Goal: Information Seeking & Learning: Understand process/instructions

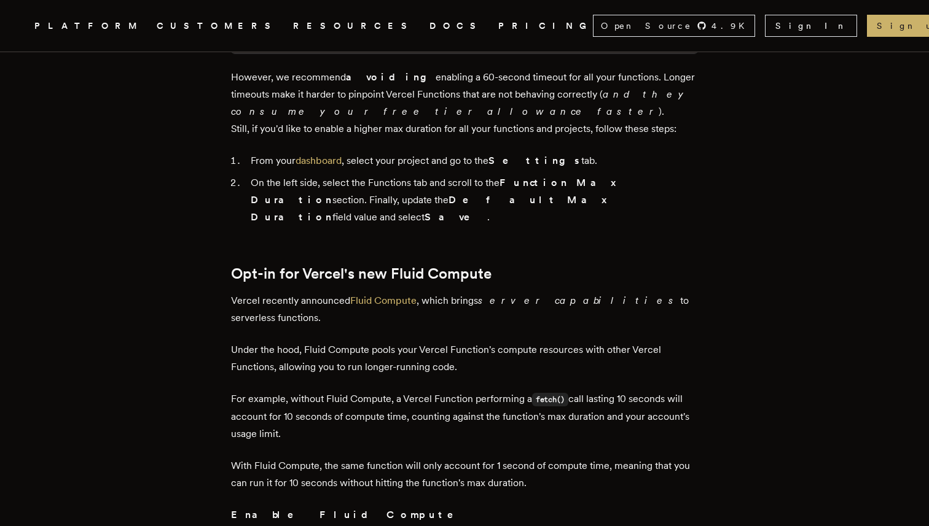
scroll to position [598, 0]
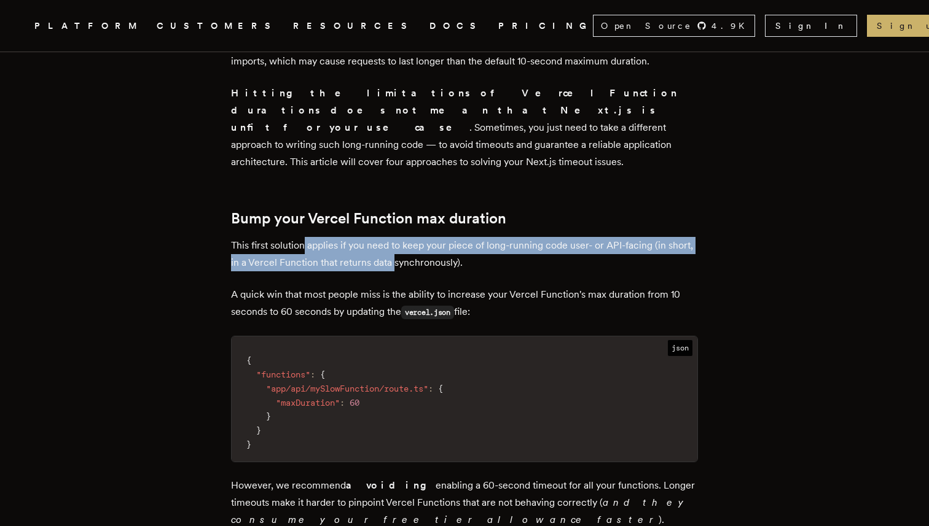
drag, startPoint x: 309, startPoint y: 218, endPoint x: 432, endPoint y: 238, distance: 124.4
click at [432, 238] on p "This first solution applies if you need to keep your piece of long-running code…" at bounding box center [464, 254] width 467 height 34
drag, startPoint x: 519, startPoint y: 233, endPoint x: 315, endPoint y: 211, distance: 205.0
click at [319, 237] on p "This first solution applies if you need to keep your piece of long-running code…" at bounding box center [464, 254] width 467 height 34
click at [315, 237] on p "This first solution applies if you need to keep your piece of long-running code…" at bounding box center [464, 254] width 467 height 34
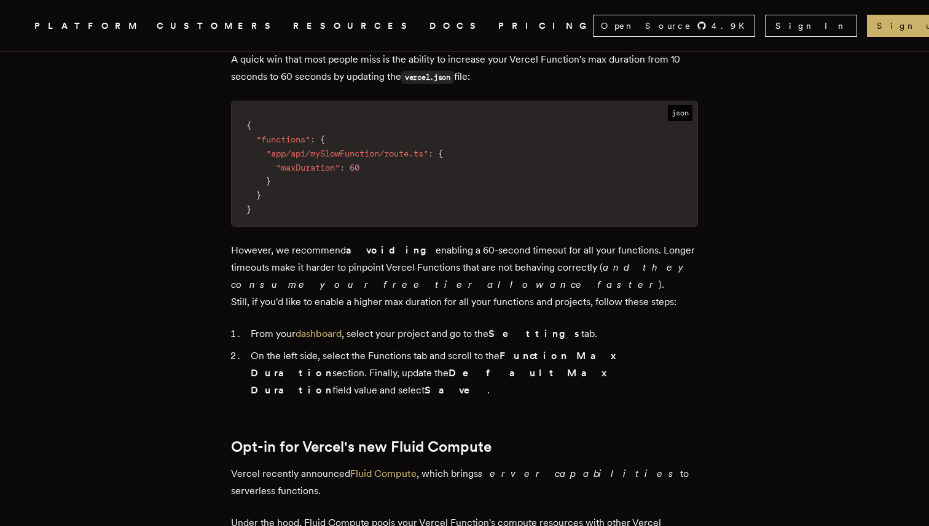
scroll to position [889, 0]
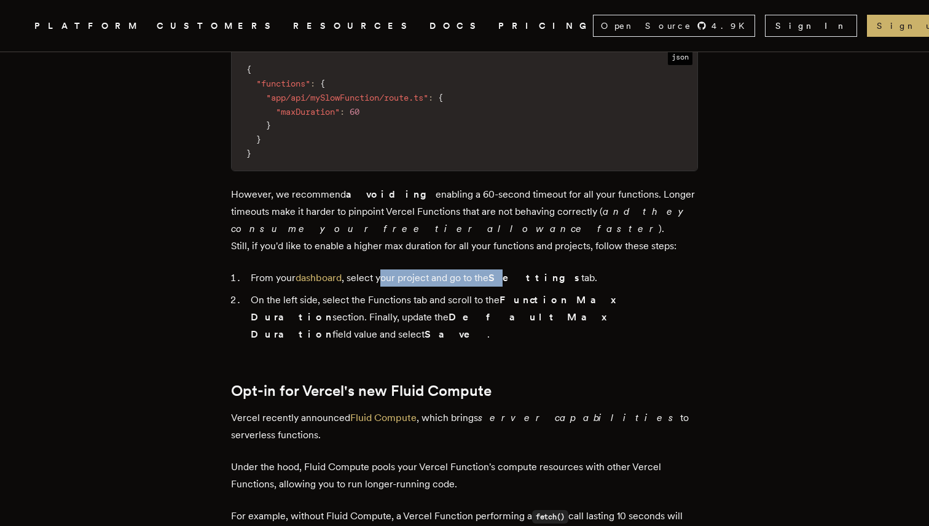
drag, startPoint x: 389, startPoint y: 252, endPoint x: 519, endPoint y: 255, distance: 130.3
click at [516, 270] on li "From your dashboard , select your project and go to the Settings tab." at bounding box center [472, 278] width 451 height 17
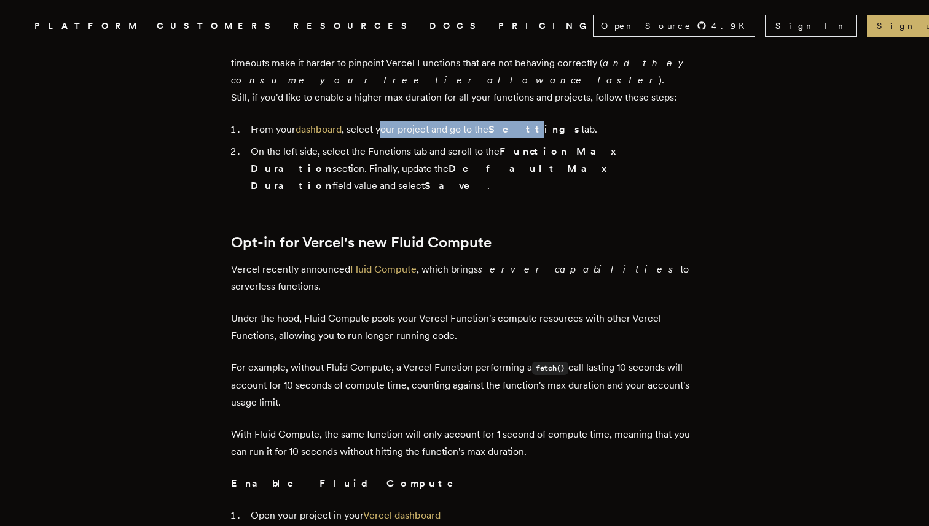
scroll to position [1050, 0]
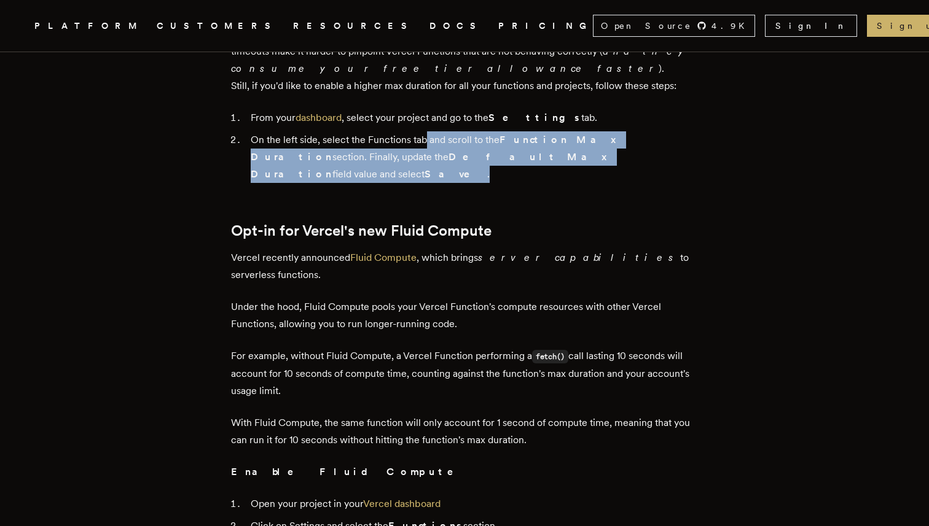
drag, startPoint x: 538, startPoint y: 132, endPoint x: 430, endPoint y: 118, distance: 109.0
click at [430, 131] on li "On the left side, select the Functions tab and scroll to the Function Max Durat…" at bounding box center [472, 157] width 451 height 52
drag, startPoint x: 295, startPoint y: 107, endPoint x: 493, endPoint y: 125, distance: 198.6
click at [493, 131] on li "On the left side, select the Functions tab and scroll to the Function Max Durat…" at bounding box center [472, 157] width 451 height 52
drag, startPoint x: 553, startPoint y: 124, endPoint x: 318, endPoint y: 102, distance: 236.3
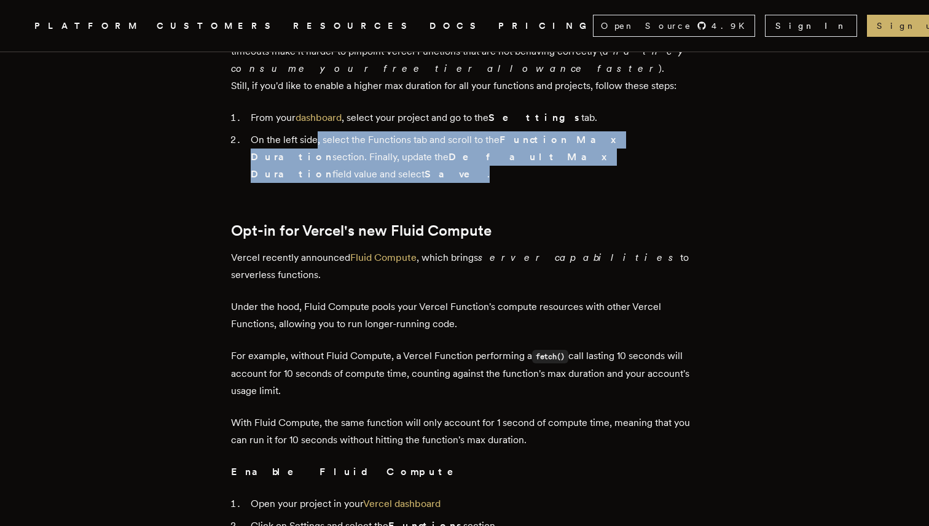
click at [318, 131] on li "On the left side, select the Functions tab and scroll to the Function Max Durat…" at bounding box center [472, 157] width 451 height 52
click at [322, 131] on li "On the left side, select the Functions tab and scroll to the Function Max Durat…" at bounding box center [472, 157] width 451 height 52
drag, startPoint x: 322, startPoint y: 113, endPoint x: 459, endPoint y: 137, distance: 139.0
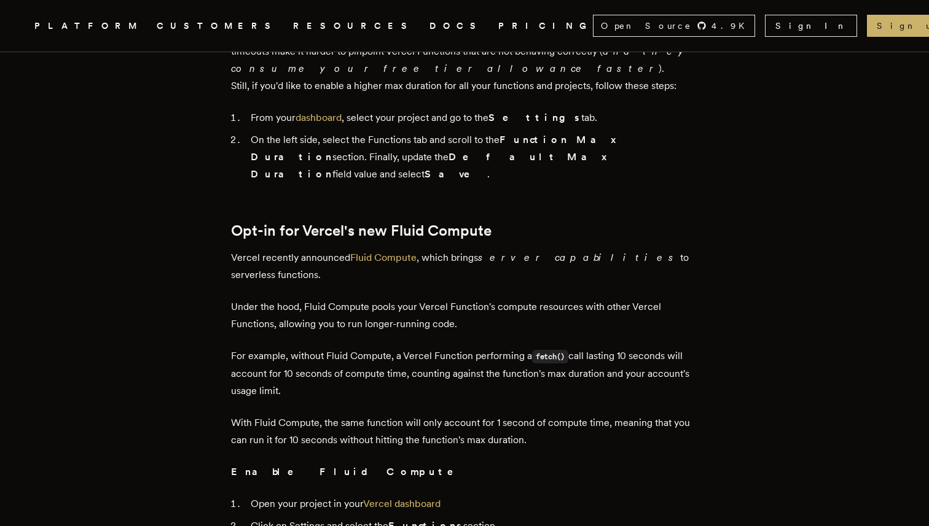
click at [539, 131] on li "On the left side, select the Functions tab and scroll to the Function Max Durat…" at bounding box center [472, 157] width 451 height 52
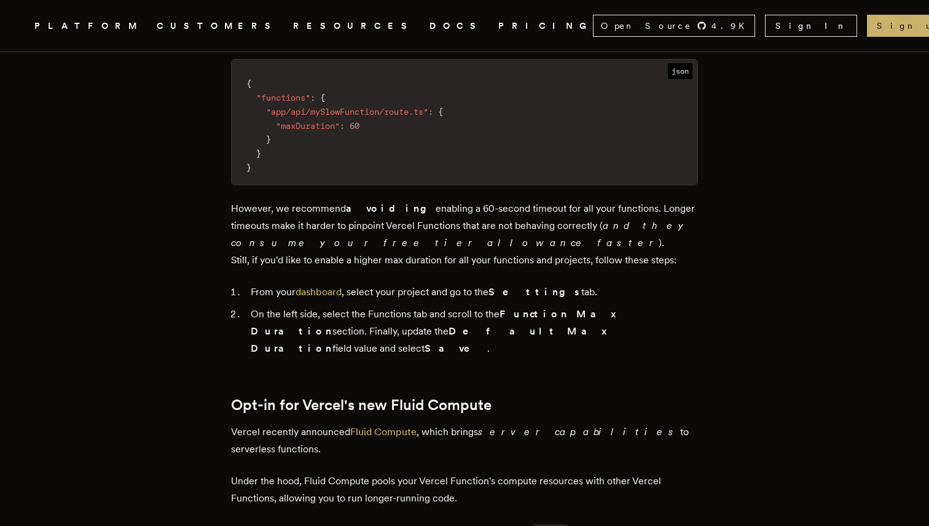
scroll to position [875, 0]
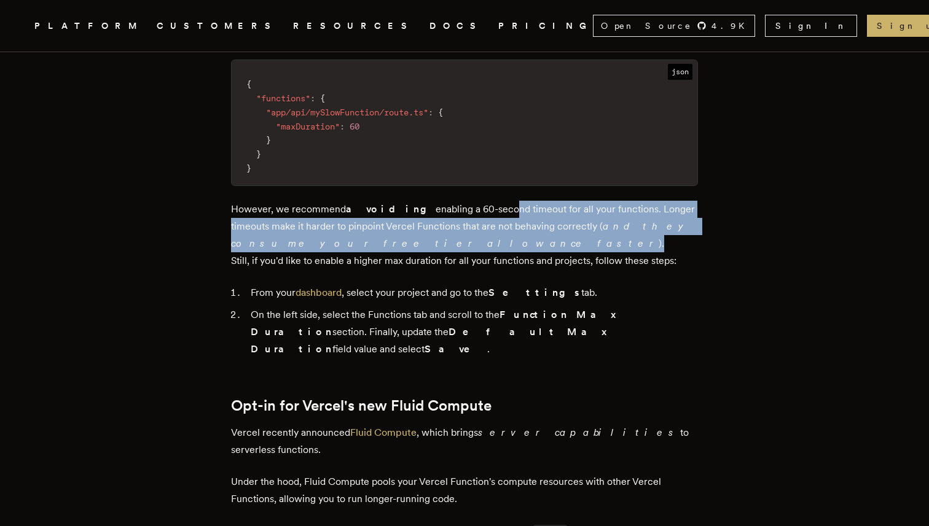
drag, startPoint x: 514, startPoint y: 214, endPoint x: 467, endPoint y: 177, distance: 59.5
click at [468, 201] on p "However, we recommend avoiding enabling a 60-second timeout for all your functi…" at bounding box center [464, 235] width 467 height 69
drag, startPoint x: 451, startPoint y: 178, endPoint x: 468, endPoint y: 207, distance: 33.3
click at [467, 207] on p "However, we recommend avoiding enabling a 60-second timeout for all your functi…" at bounding box center [464, 235] width 467 height 69
click at [468, 207] on p "However, we recommend avoiding enabling a 60-second timeout for all your functi…" at bounding box center [464, 235] width 467 height 69
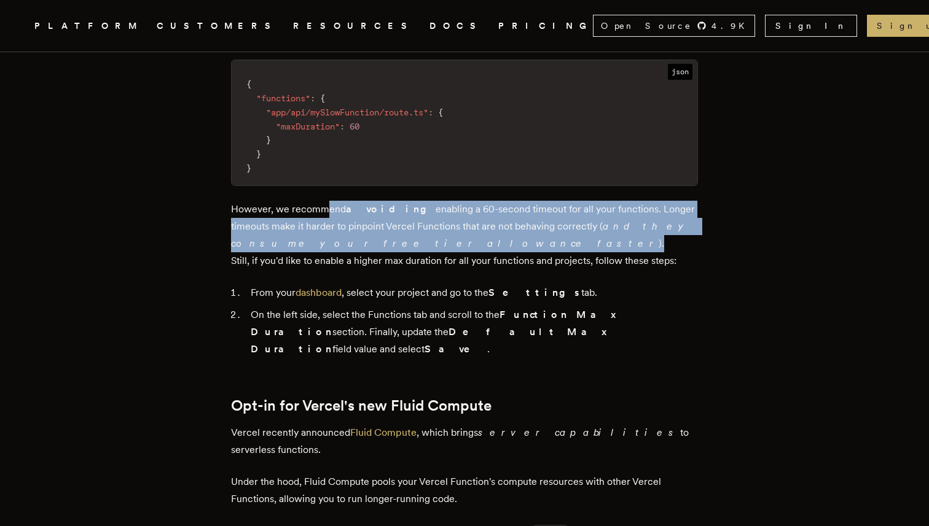
drag, startPoint x: 475, startPoint y: 212, endPoint x: 332, endPoint y: 171, distance: 149.7
click at [333, 201] on p "However, we recommend avoiding enabling a 60-second timeout for all your functi…" at bounding box center [464, 235] width 467 height 69
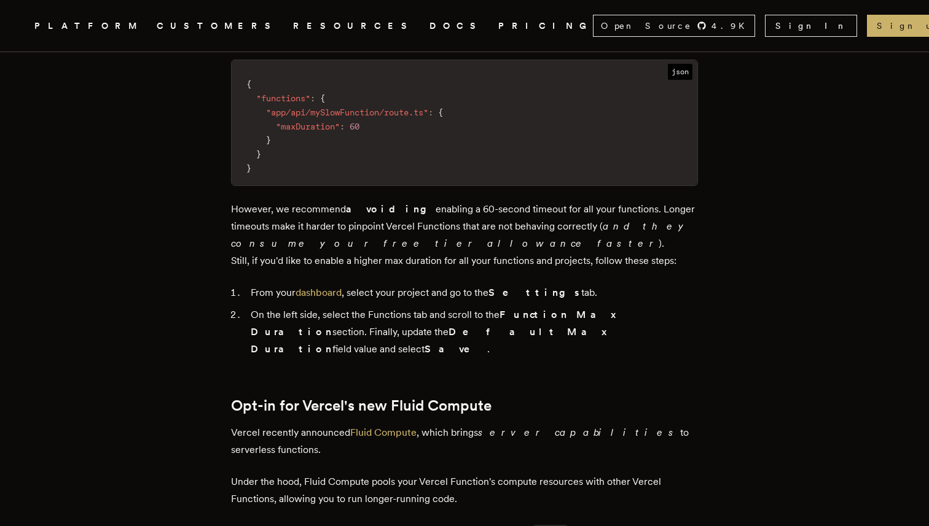
click at [315, 201] on p "However, we recommend avoiding enabling a 60-second timeout for all your functi…" at bounding box center [464, 235] width 467 height 69
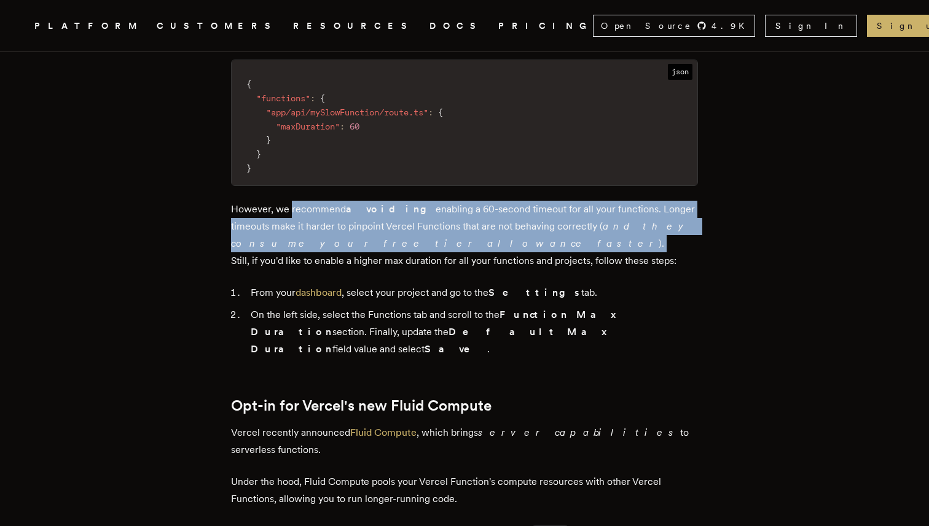
drag, startPoint x: 315, startPoint y: 184, endPoint x: 376, endPoint y: 214, distance: 68.1
click at [376, 214] on p "However, we recommend avoiding enabling a 60-second timeout for all your functi…" at bounding box center [464, 235] width 467 height 69
drag, startPoint x: 376, startPoint y: 214, endPoint x: 297, endPoint y: 171, distance: 89.6
click at [297, 201] on p "However, we recommend avoiding enabling a 60-second timeout for all your functi…" at bounding box center [464, 235] width 467 height 69
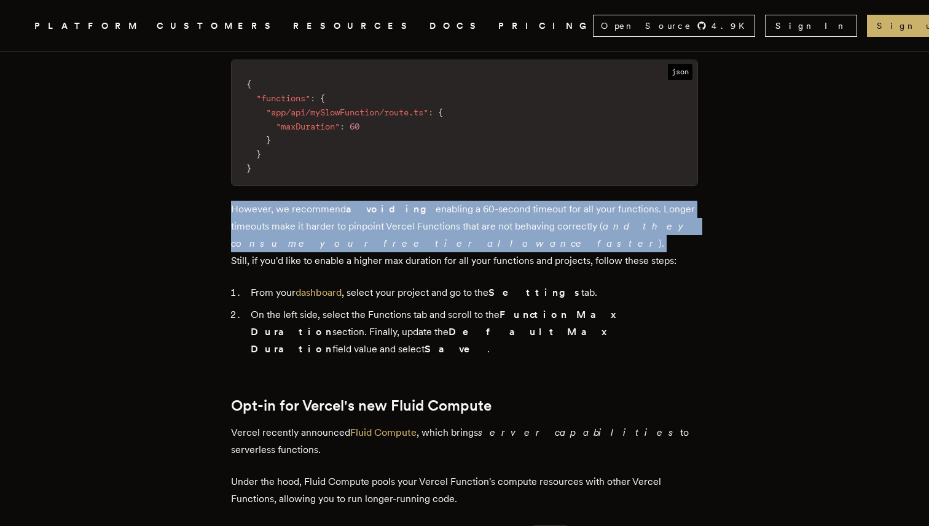
click at [308, 201] on p "However, we recommend avoiding enabling a 60-second timeout for all your functi…" at bounding box center [464, 235] width 467 height 69
drag, startPoint x: 359, startPoint y: 216, endPoint x: 273, endPoint y: 176, distance: 94.8
click at [273, 201] on p "However, we recommend avoiding enabling a 60-second timeout for all your functi…" at bounding box center [464, 235] width 467 height 69
drag, startPoint x: 250, startPoint y: 177, endPoint x: 359, endPoint y: 211, distance: 114.4
click at [359, 211] on p "However, we recommend avoiding enabling a 60-second timeout for all your functi…" at bounding box center [464, 235] width 467 height 69
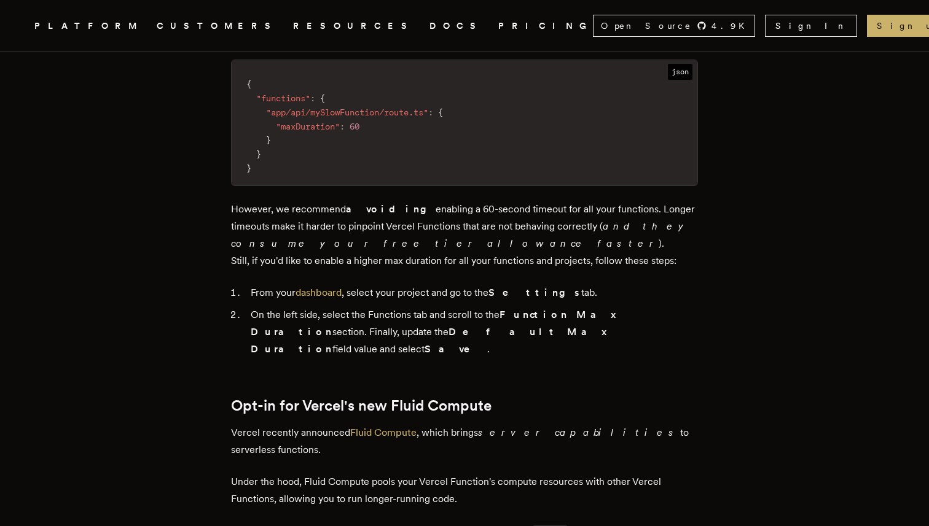
click at [361, 211] on p "However, we recommend avoiding enabling a 60-second timeout for all your functi…" at bounding box center [464, 235] width 467 height 69
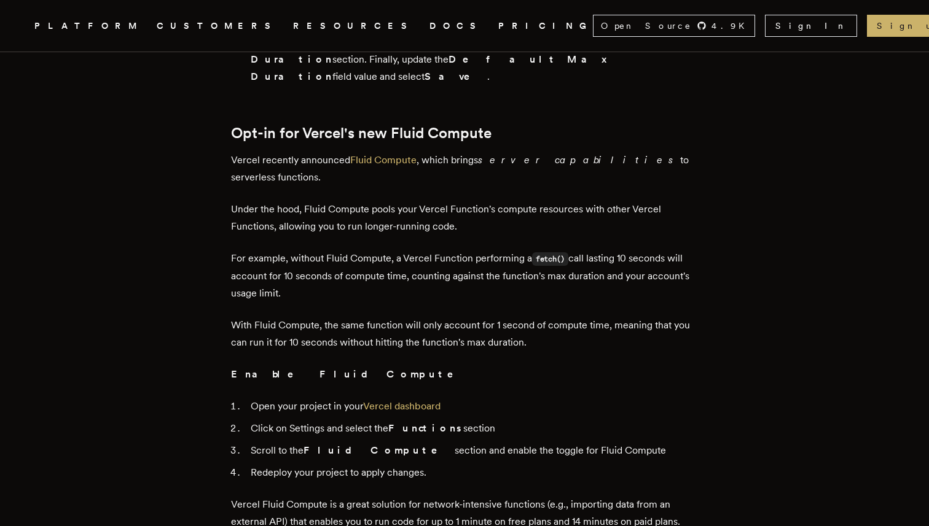
scroll to position [869, 0]
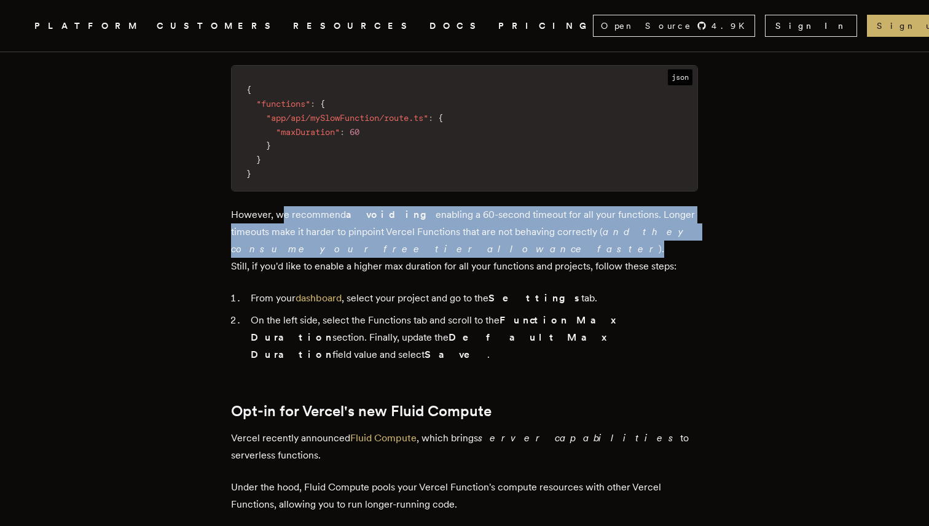
drag, startPoint x: 284, startPoint y: 184, endPoint x: 357, endPoint y: 226, distance: 84.7
click at [356, 225] on p "However, we recommend avoiding enabling a 60-second timeout for all your functi…" at bounding box center [464, 240] width 467 height 69
click at [357, 226] on p "However, we recommend avoiding enabling a 60-second timeout for all your functi…" at bounding box center [464, 240] width 467 height 69
drag, startPoint x: 372, startPoint y: 226, endPoint x: 270, endPoint y: 189, distance: 109.2
click at [271, 206] on p "However, we recommend avoiding enabling a 60-second timeout for all your functi…" at bounding box center [464, 240] width 467 height 69
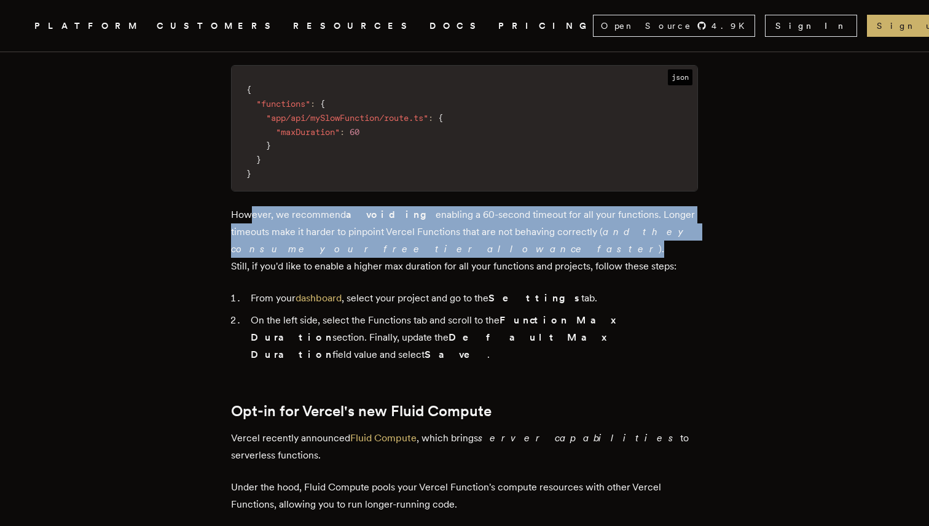
drag, startPoint x: 257, startPoint y: 187, endPoint x: 333, endPoint y: 224, distance: 85.2
click at [333, 224] on p "However, we recommend avoiding enabling a 60-second timeout for all your functi…" at bounding box center [464, 240] width 467 height 69
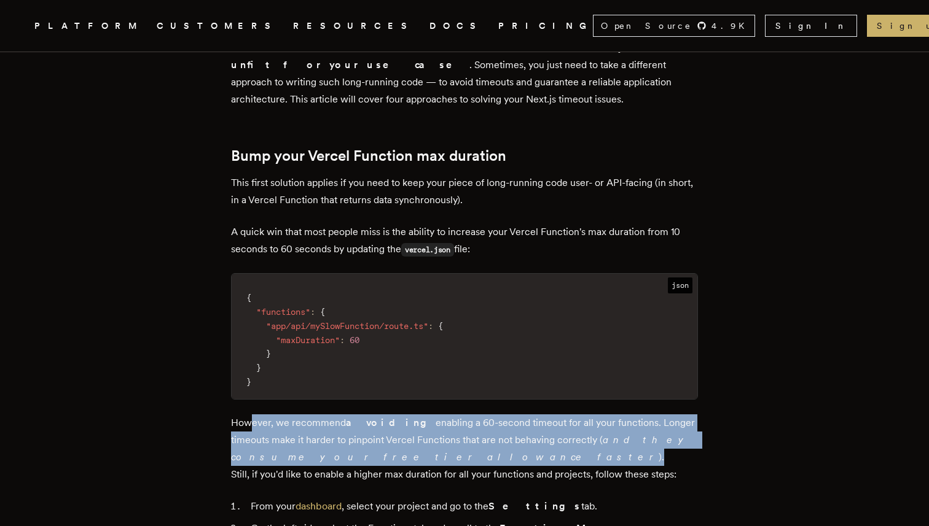
scroll to position [654, 0]
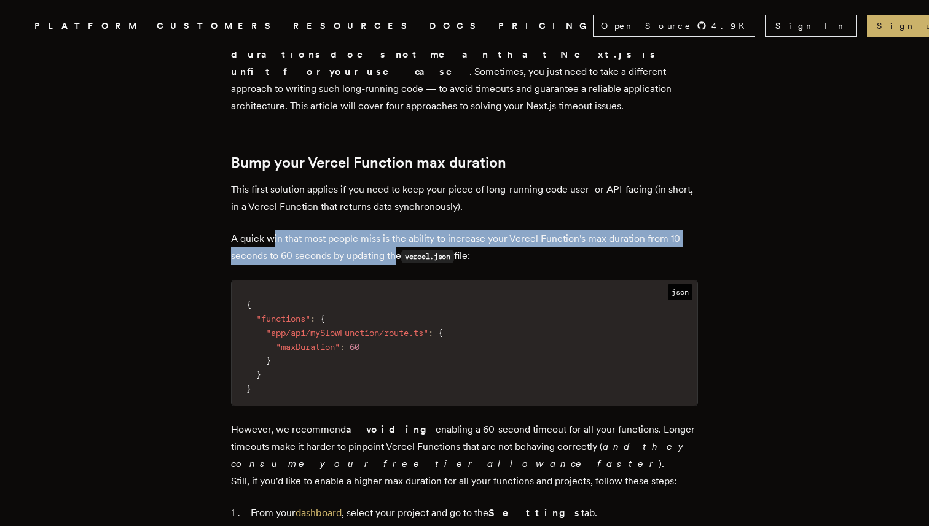
drag, startPoint x: 276, startPoint y: 208, endPoint x: 404, endPoint y: 225, distance: 128.2
click at [402, 230] on p "A quick win that most people miss is the ability to increase your Vercel Functi…" at bounding box center [464, 247] width 467 height 35
drag, startPoint x: 505, startPoint y: 229, endPoint x: 317, endPoint y: 208, distance: 189.2
click at [318, 230] on p "A quick win that most people miss is the ability to increase your Vercel Functi…" at bounding box center [464, 247] width 467 height 35
drag, startPoint x: 267, startPoint y: 214, endPoint x: 464, endPoint y: 231, distance: 198.5
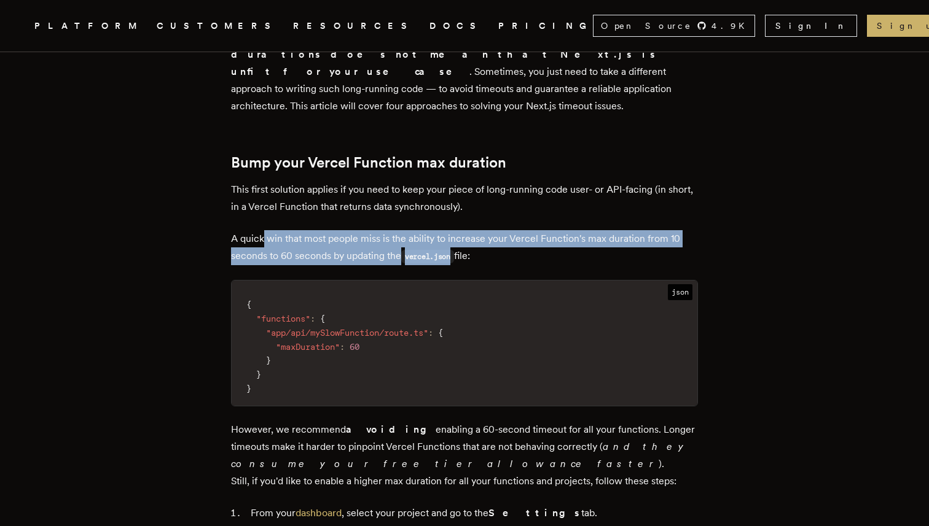
click at [464, 231] on p "A quick win that most people miss is the ability to increase your Vercel Functi…" at bounding box center [464, 247] width 467 height 35
drag, startPoint x: 504, startPoint y: 232, endPoint x: 292, endPoint y: 224, distance: 212.0
click at [292, 230] on p "A quick win that most people miss is the ability to increase your Vercel Functi…" at bounding box center [464, 247] width 467 height 35
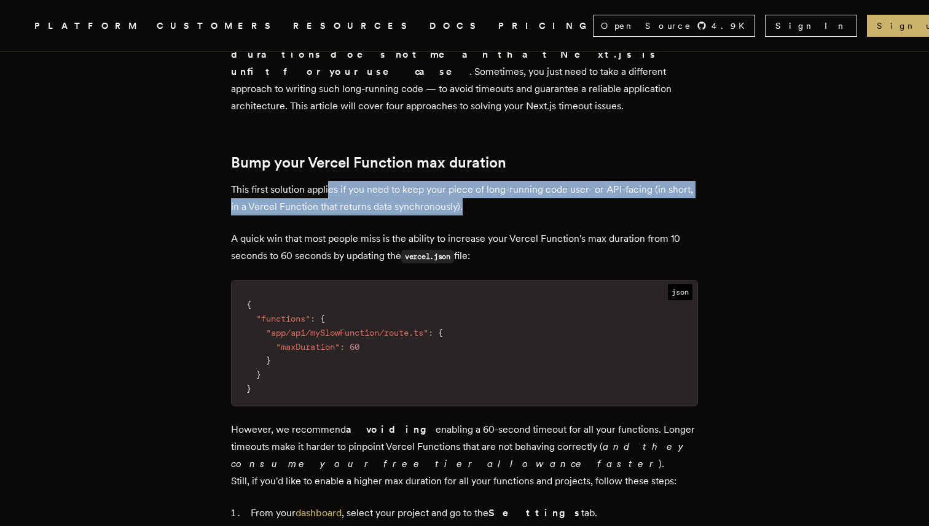
drag, startPoint x: 559, startPoint y: 182, endPoint x: 319, endPoint y: 162, distance: 240.4
click at [324, 181] on p "This first solution applies if you need to keep your piece of long-running code…" at bounding box center [464, 198] width 467 height 34
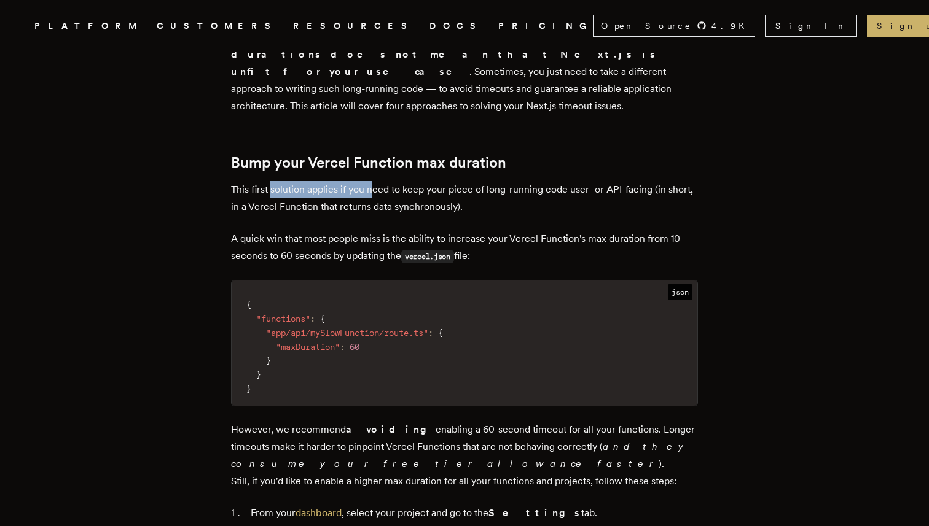
drag, startPoint x: 289, startPoint y: 155, endPoint x: 381, endPoint y: 165, distance: 92.7
click at [381, 181] on p "This first solution applies if you need to keep your piece of long-running code…" at bounding box center [464, 198] width 467 height 34
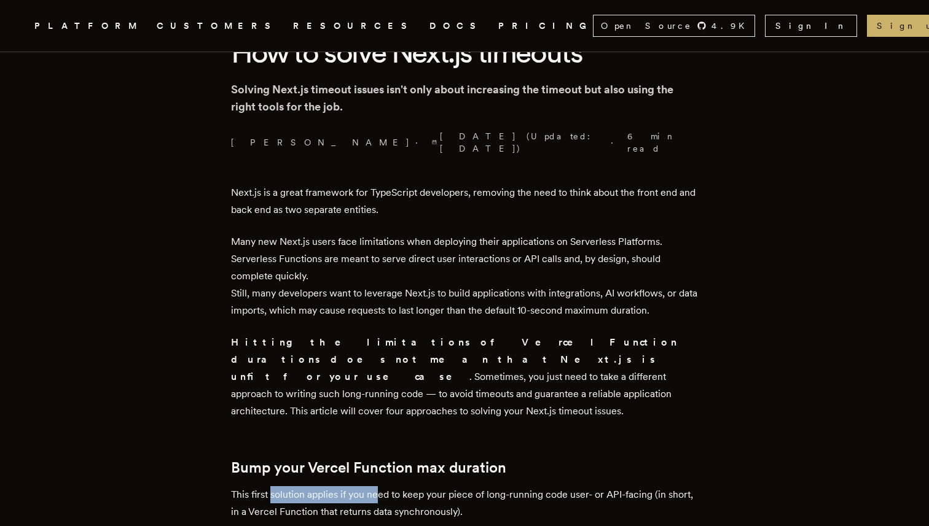
scroll to position [351, 0]
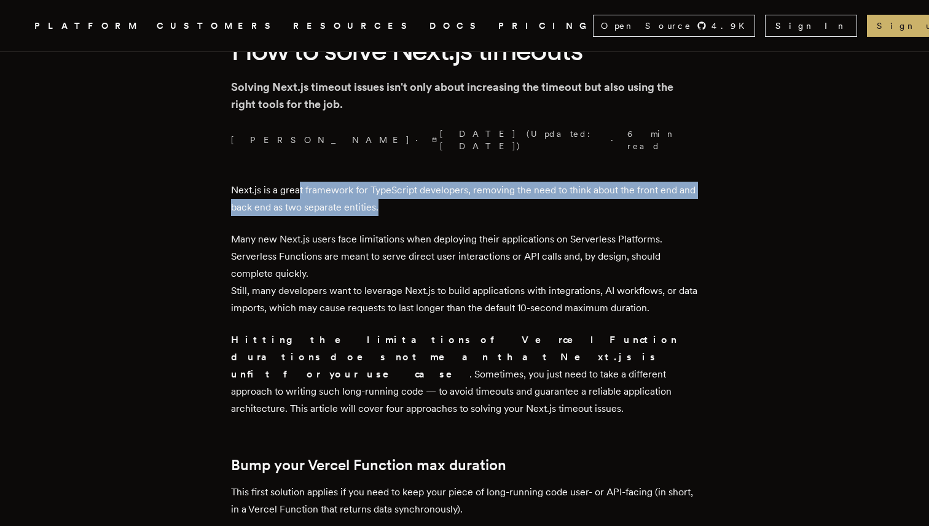
drag, startPoint x: 417, startPoint y: 192, endPoint x: 289, endPoint y: 180, distance: 128.9
click at [291, 182] on p "Next.js is a great framework for TypeScript developers, removing the need to th…" at bounding box center [464, 199] width 467 height 34
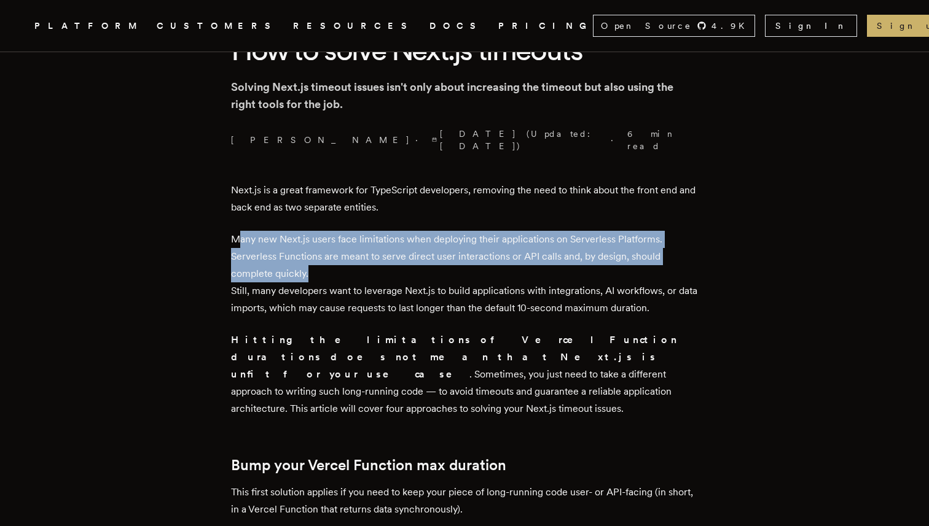
drag, startPoint x: 397, startPoint y: 263, endPoint x: 243, endPoint y: 227, distance: 159.1
click at [243, 231] on p "Many new Next.js users face limitations when deploying their applications on Se…" at bounding box center [464, 274] width 467 height 86
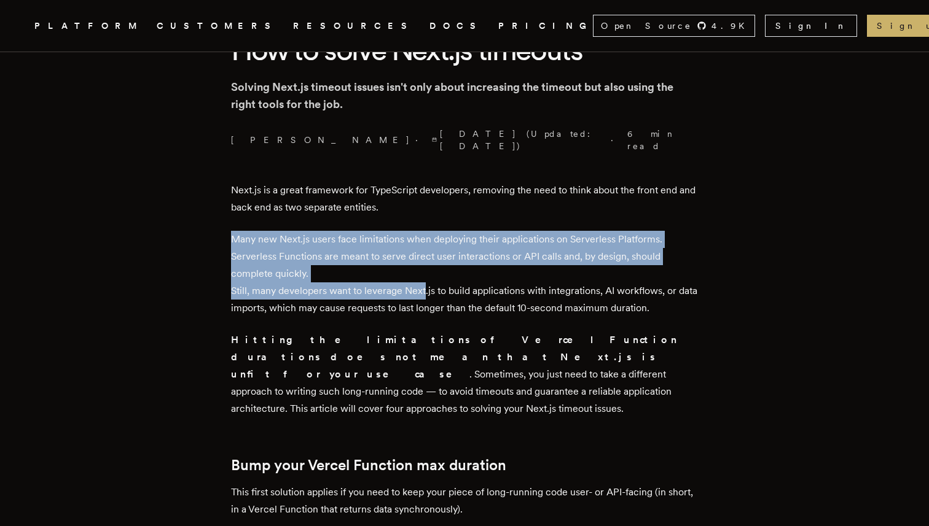
drag, startPoint x: 233, startPoint y: 222, endPoint x: 431, endPoint y: 274, distance: 204.5
drag, startPoint x: 681, startPoint y: 298, endPoint x: 354, endPoint y: 291, distance: 326.8
click at [354, 291] on p "Many new Next.js users face limitations when deploying their applications on Se…" at bounding box center [464, 274] width 467 height 86
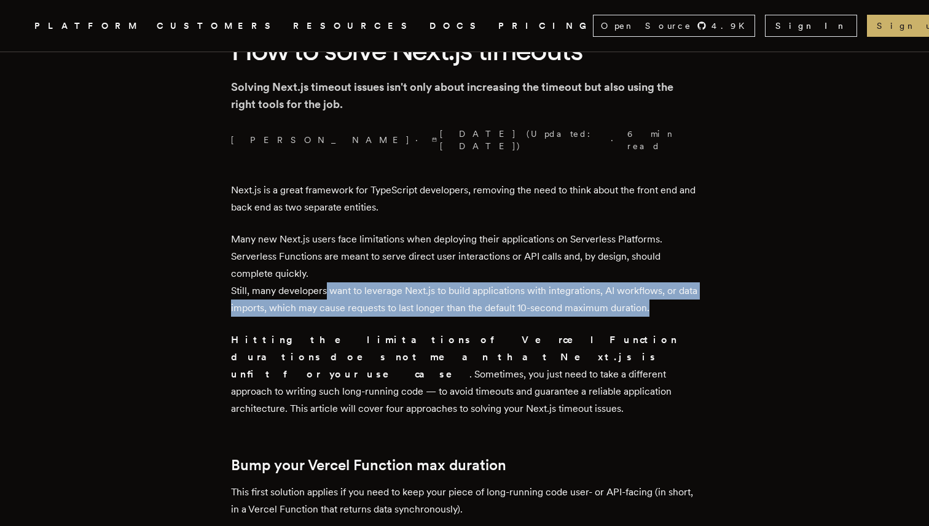
drag, startPoint x: 328, startPoint y: 279, endPoint x: 518, endPoint y: 306, distance: 191.7
